Goal: Task Accomplishment & Management: Manage account settings

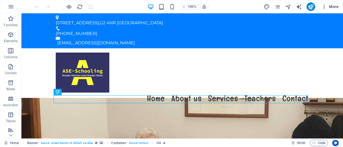
click at [335, 4] on span "More" at bounding box center [329, 6] width 17 height 5
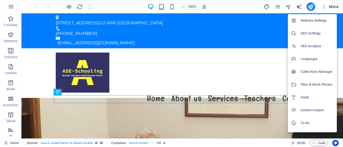
click at [302, 59] on h6 "Languages" at bounding box center [316, 59] width 33 height 6
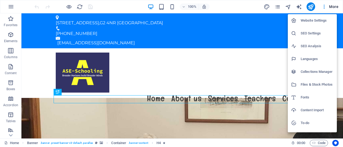
select select "41"
select select "76"
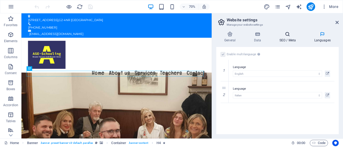
click at [288, 35] on icon at bounding box center [287, 34] width 33 height 5
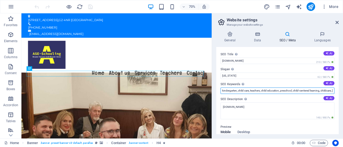
click at [323, 89] on input "kindergarten, child care, teachers, child education, preschool, child-centered …" at bounding box center [277, 91] width 114 height 6
type input "k"
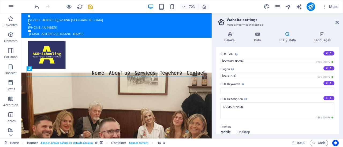
click at [330, 99] on button "AI" at bounding box center [328, 98] width 11 height 4
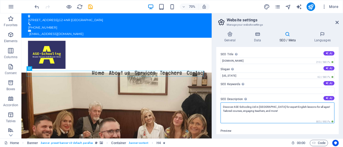
click at [269, 106] on textarea "Discover ASE-Schooling Ltd in [GEOGRAPHIC_DATA] for expert English lessons for …" at bounding box center [277, 113] width 114 height 21
click at [259, 112] on textarea "Discover ASE-Schooling for expert English lessons for all ages! Tailored course…" at bounding box center [277, 113] width 114 height 21
click at [286, 108] on textarea "Discover ASE-Schooling for expert English lessons for all ages! Tailored course…" at bounding box center [277, 113] width 114 height 21
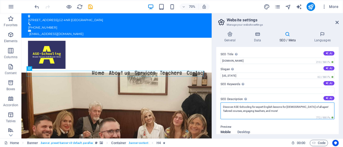
click at [273, 110] on textarea "Discover ASE-Schooling for expert English lessons for [DEMOGRAPHIC_DATA] of all…" at bounding box center [277, 111] width 114 height 17
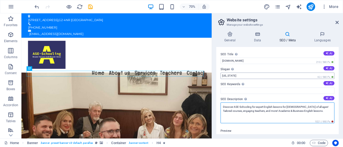
type textarea "Discover ASE-Schooling for expert English lessons for [DEMOGRAPHIC_DATA] of all…"
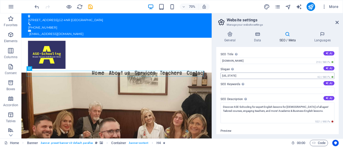
click at [241, 79] on div "SEO Title The title of your website - make it something that stands out in sear…" at bounding box center [277, 91] width 122 height 88
click at [237, 74] on input "[US_STATE]" at bounding box center [277, 76] width 114 height 6
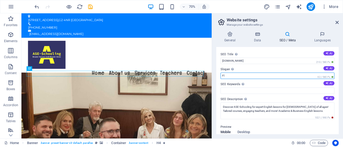
type input "F"
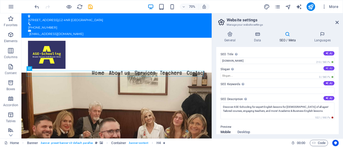
click at [327, 69] on button "AI" at bounding box center [328, 68] width 11 height 4
type input "Master English, Unlock Your Future Potential!"
click at [326, 53] on icon at bounding box center [326, 53] width 3 height 3
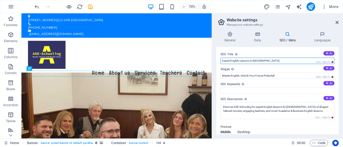
click at [270, 61] on input "Expert English Lessons in [GEOGRAPHIC_DATA]" at bounding box center [277, 61] width 114 height 6
type input "Expert English Lessons in [GEOGRAPHIC_DATA][PERSON_NAME]"
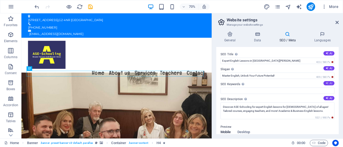
click at [327, 83] on button "AI" at bounding box center [328, 83] width 11 height 4
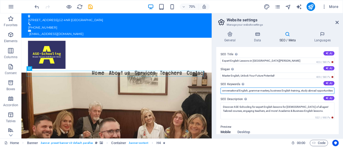
click at [331, 88] on input "English lessons, English courses, conversational English, grammar mastery, busi…" at bounding box center [277, 91] width 114 height 6
click at [306, 90] on input "English lessons, English courses, conversational English, grammar mastery, busi…" at bounding box center [277, 91] width 114 height 6
click at [309, 91] on input "English lessons, English courses, conversational English, grammar mastery, busi…" at bounding box center [277, 91] width 114 height 6
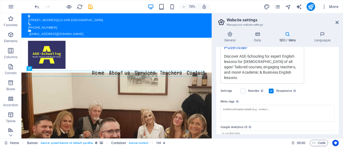
scroll to position [147, 0]
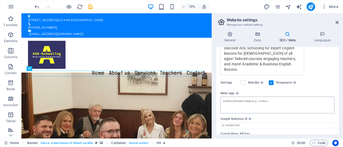
type input "English lessons, English courses, conversational English, grammar mastery, busi…"
click at [299, 97] on textarea "Meta tags Enter HTML code here that will be placed inside the tags of your webs…" at bounding box center [277, 105] width 114 height 17
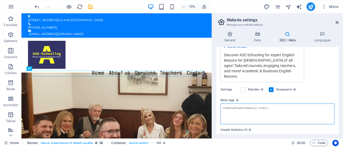
scroll to position [139, 0]
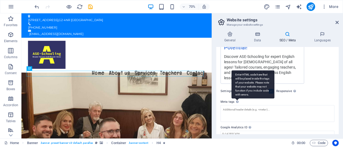
click at [236, 88] on div "Enter HTML code here that will be placed inside the tags of your website. Pleas…" at bounding box center [252, 85] width 43 height 28
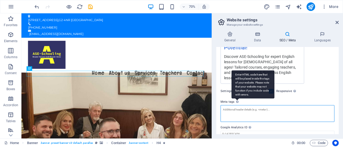
click at [236, 105] on textarea "Meta tags Enter HTML code here that will be placed inside the tags of your webs…" at bounding box center [277, 113] width 114 height 17
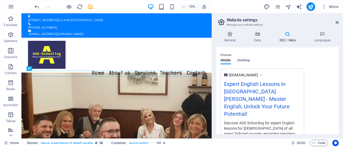
scroll to position [0, 0]
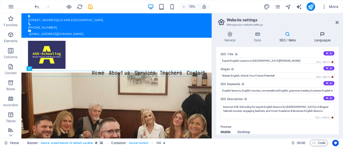
click at [325, 35] on icon at bounding box center [322, 34] width 33 height 5
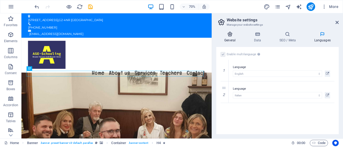
click at [228, 35] on icon at bounding box center [229, 34] width 27 height 5
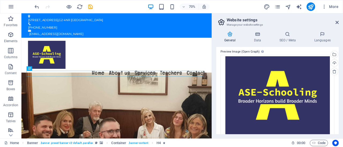
scroll to position [139, 0]
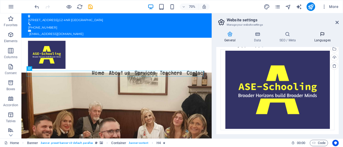
click at [324, 39] on h4 "Languages" at bounding box center [322, 37] width 33 height 11
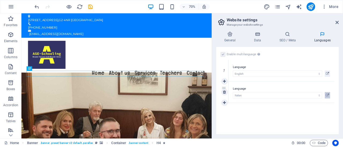
click at [327, 95] on icon at bounding box center [326, 95] width 3 height 6
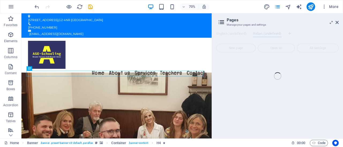
click at [336, 22] on div "Home (en) Favorites Elements Columns Content Boxes Accordion Tables Features Im…" at bounding box center [171, 75] width 343 height 125
click at [332, 9] on span "More" at bounding box center [329, 6] width 17 height 5
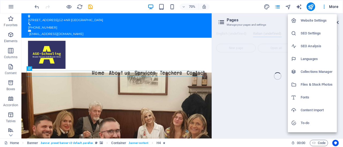
click at [309, 58] on h6 "Languages" at bounding box center [316, 59] width 33 height 6
select select "41"
select select "76"
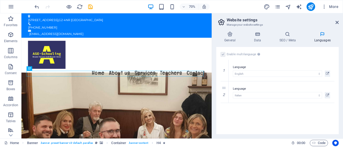
click at [222, 54] on label at bounding box center [222, 54] width 5 height 5
click at [256, 36] on icon at bounding box center [256, 34] width 23 height 5
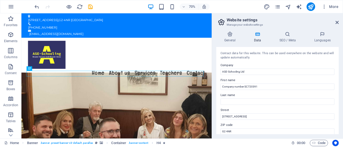
click at [256, 36] on icon at bounding box center [256, 34] width 23 height 5
click at [321, 36] on icon at bounding box center [322, 34] width 33 height 5
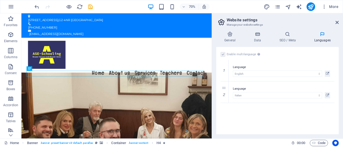
click at [320, 37] on h4 "Languages" at bounding box center [322, 37] width 33 height 11
click at [288, 5] on icon "navigator" at bounding box center [288, 7] width 6 height 6
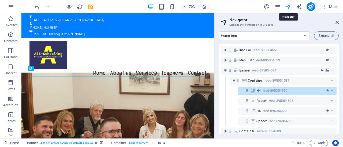
click at [288, 5] on icon "navigator" at bounding box center [288, 7] width 6 height 6
click at [337, 22] on icon at bounding box center [336, 22] width 3 height 4
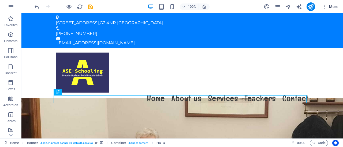
click at [332, 7] on span "More" at bounding box center [329, 6] width 17 height 5
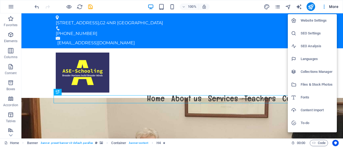
click at [308, 57] on h6 "Languages" at bounding box center [316, 59] width 33 height 6
select select "41"
select select "76"
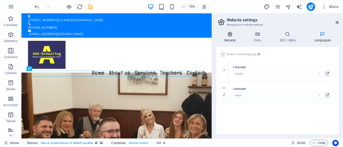
click at [231, 35] on icon at bounding box center [229, 34] width 27 height 5
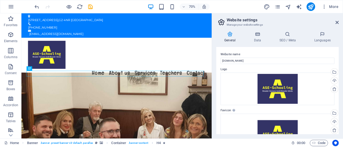
click at [268, 50] on div "Website name [DOMAIN_NAME] Logo Drag files here, click to choose files or selec…" at bounding box center [277, 91] width 122 height 88
click at [316, 37] on icon at bounding box center [322, 34] width 33 height 5
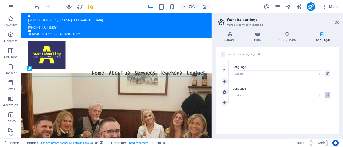
click at [326, 94] on icon at bounding box center [326, 95] width 3 height 6
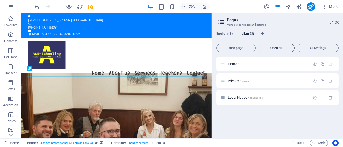
click at [276, 47] on span "Open all" at bounding box center [276, 48] width 32 height 3
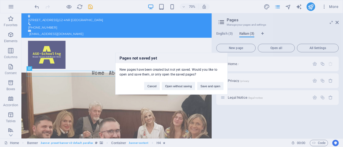
click at [267, 118] on div "Pages not saved yet New pages have been created but not yet saved. Would you li…" at bounding box center [171, 73] width 343 height 147
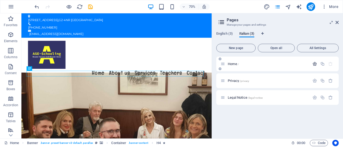
click at [314, 63] on icon "button" at bounding box center [314, 64] width 5 height 5
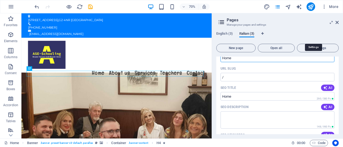
scroll to position [26, 0]
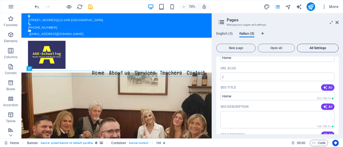
click at [316, 49] on span "All Settings" at bounding box center [317, 48] width 37 height 3
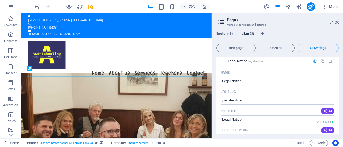
click at [249, 32] on span "Italian (3)" at bounding box center [246, 34] width 15 height 7
click at [249, 33] on span "Italian (3)" at bounding box center [246, 34] width 15 height 7
click at [337, 23] on icon at bounding box center [336, 22] width 3 height 4
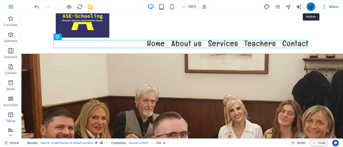
scroll to position [55, 0]
